Goal: Find specific page/section: Find specific page/section

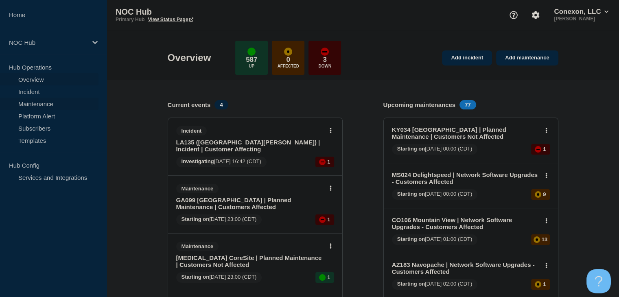
click at [53, 101] on link "Maintenance" at bounding box center [49, 104] width 99 height 12
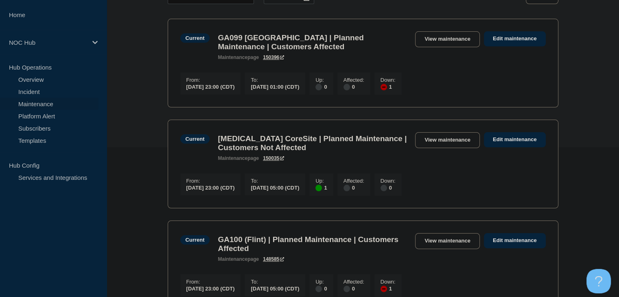
scroll to position [80, 0]
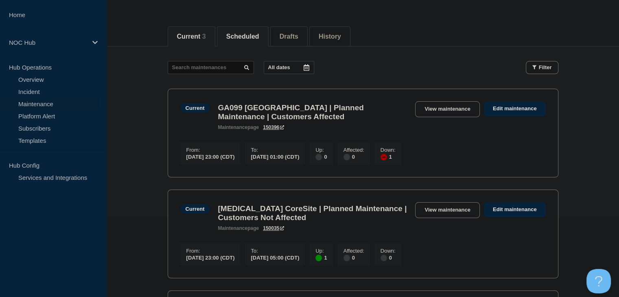
click at [259, 39] on button "Scheduled" at bounding box center [242, 36] width 33 height 7
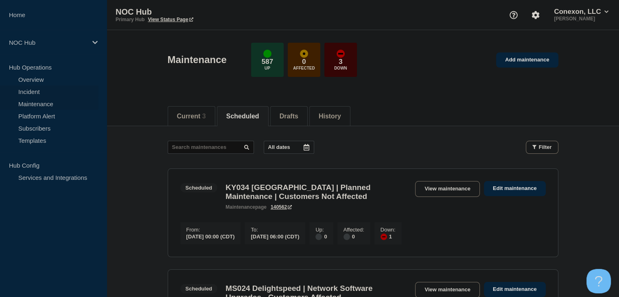
click at [36, 90] on link "Incident" at bounding box center [49, 92] width 99 height 12
